Goal: Find specific page/section: Find specific page/section

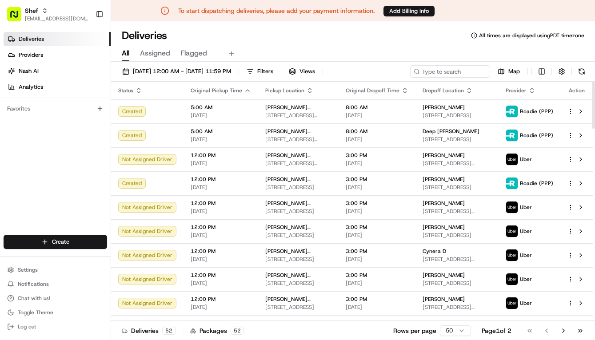
click at [364, 43] on div "All Assigned Flagged" at bounding box center [353, 52] width 484 height 19
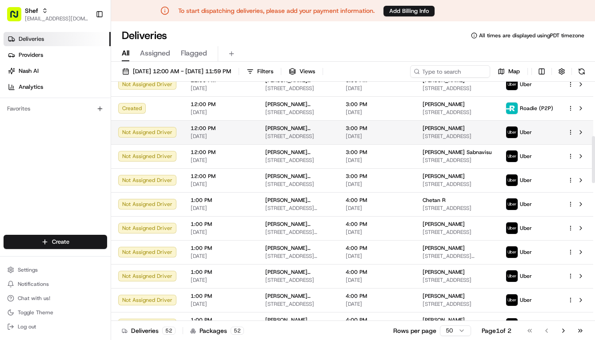
scroll to position [311, 0]
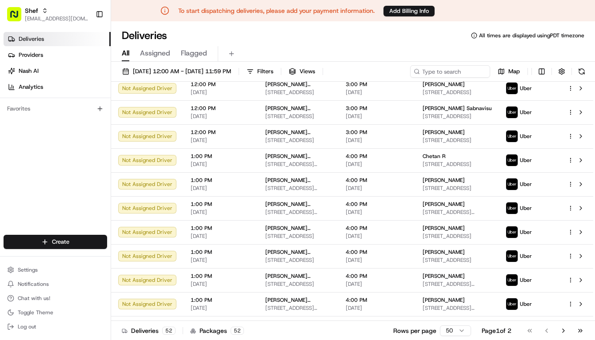
click at [420, 41] on div "Deliveries All times are displayed using PDT timezone" at bounding box center [353, 35] width 484 height 14
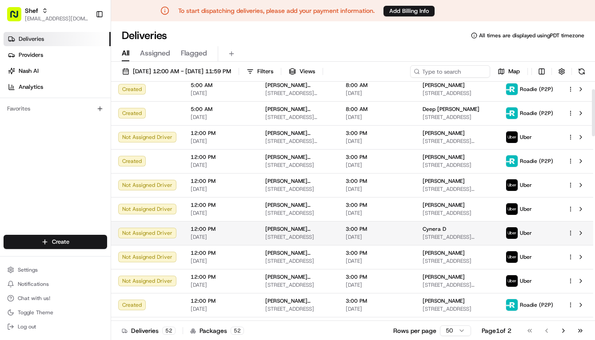
scroll to position [0, 0]
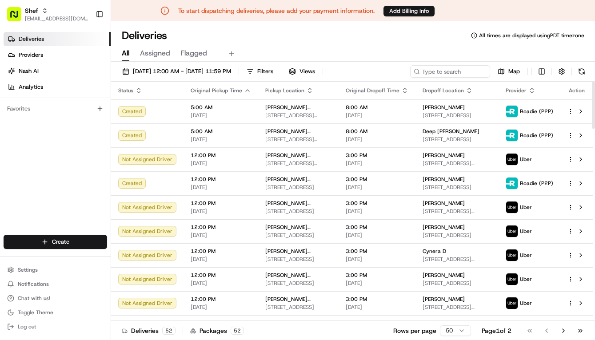
click at [401, 46] on div "All Assigned Flagged" at bounding box center [353, 54] width 484 height 16
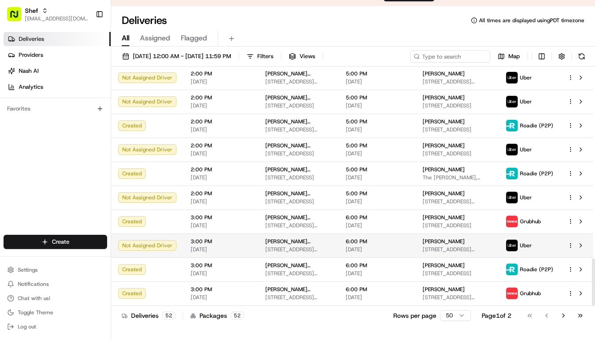
scroll to position [21, 0]
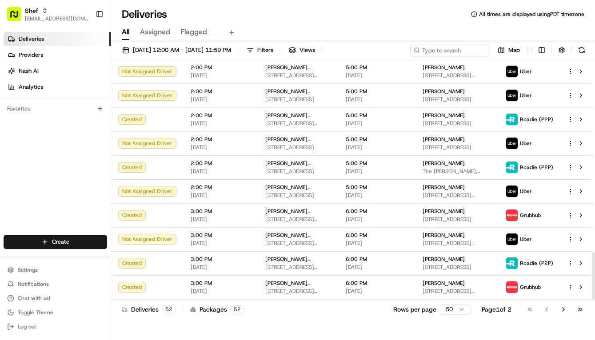
click at [312, 312] on div "Deliveries 52 Packages 52 Rows per page 50 Page 1 of 2 Go to first page Go to p…" at bounding box center [353, 310] width 484 height 20
click at [432, 14] on div "Deliveries All times are displayed using PDT timezone" at bounding box center [353, 14] width 484 height 14
